Goal: Find specific page/section: Find specific page/section

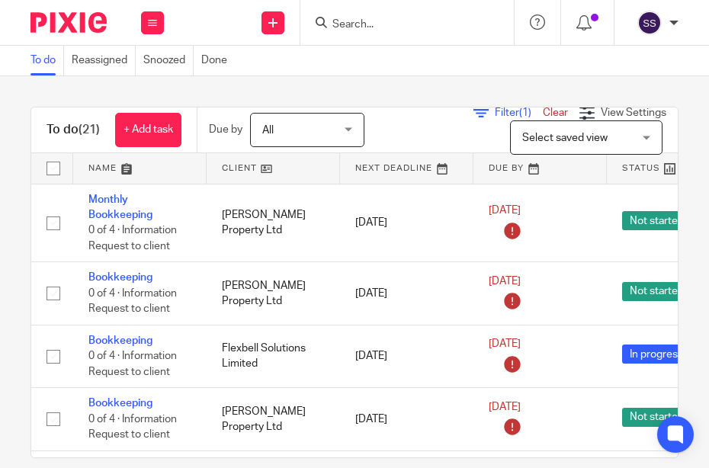
click at [412, 34] on div at bounding box center [407, 22] width 214 height 45
click at [388, 17] on form at bounding box center [412, 22] width 162 height 19
click at [344, 28] on input "Search" at bounding box center [399, 25] width 137 height 14
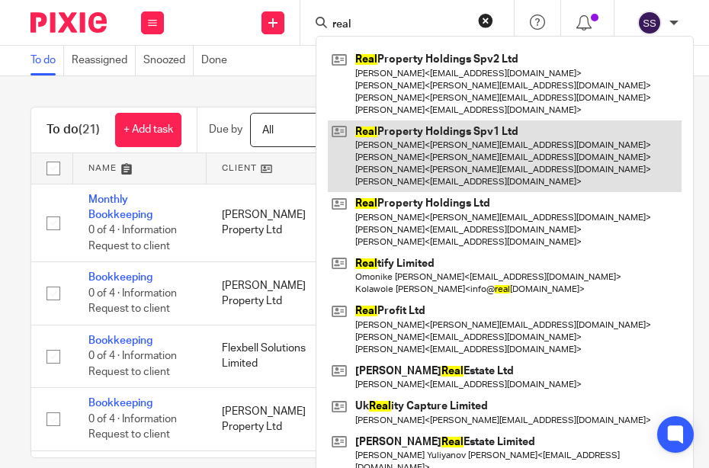
type input "real"
click at [407, 158] on link at bounding box center [505, 156] width 354 height 72
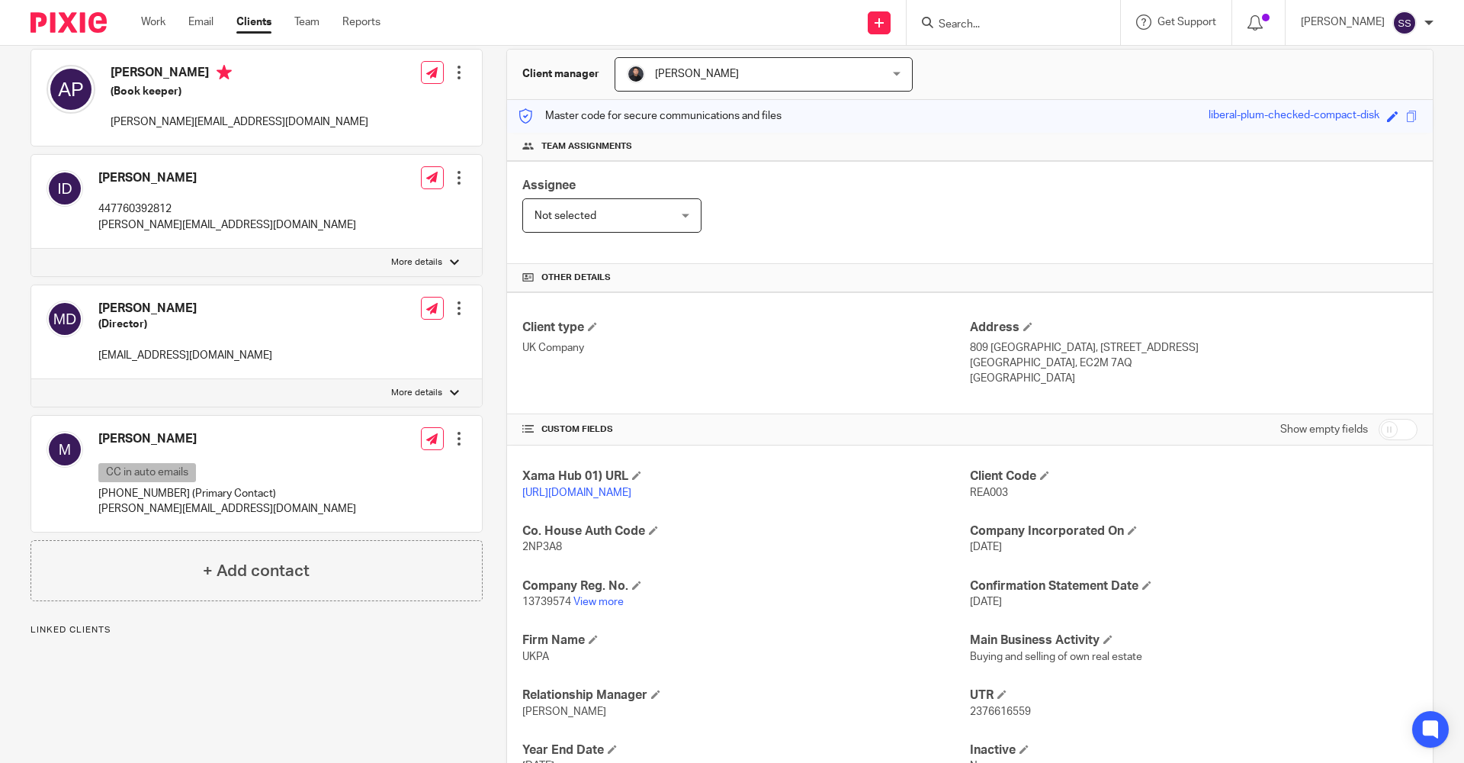
scroll to position [305, 0]
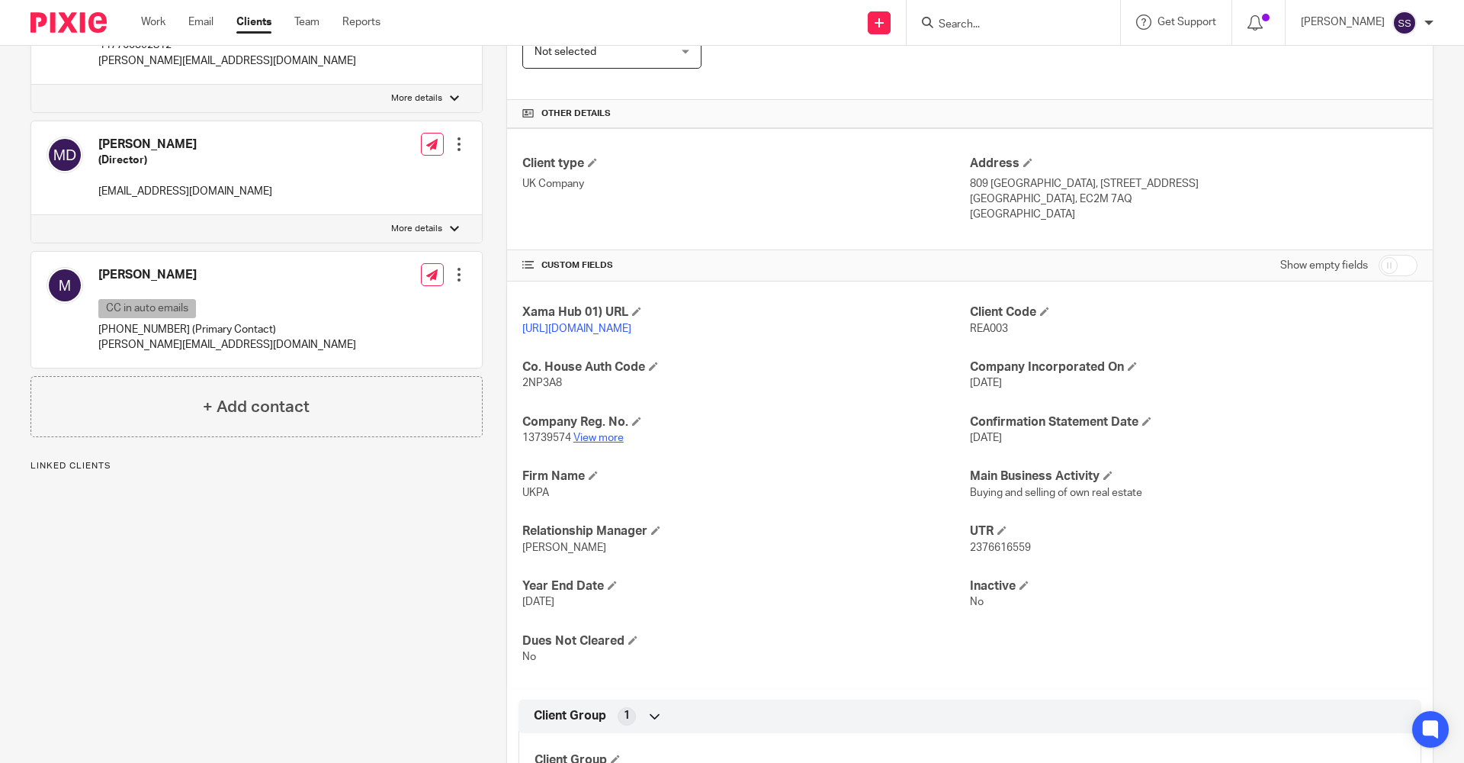
click at [587, 443] on link "View more" at bounding box center [599, 437] width 50 height 11
